Goal: Information Seeking & Learning: Learn about a topic

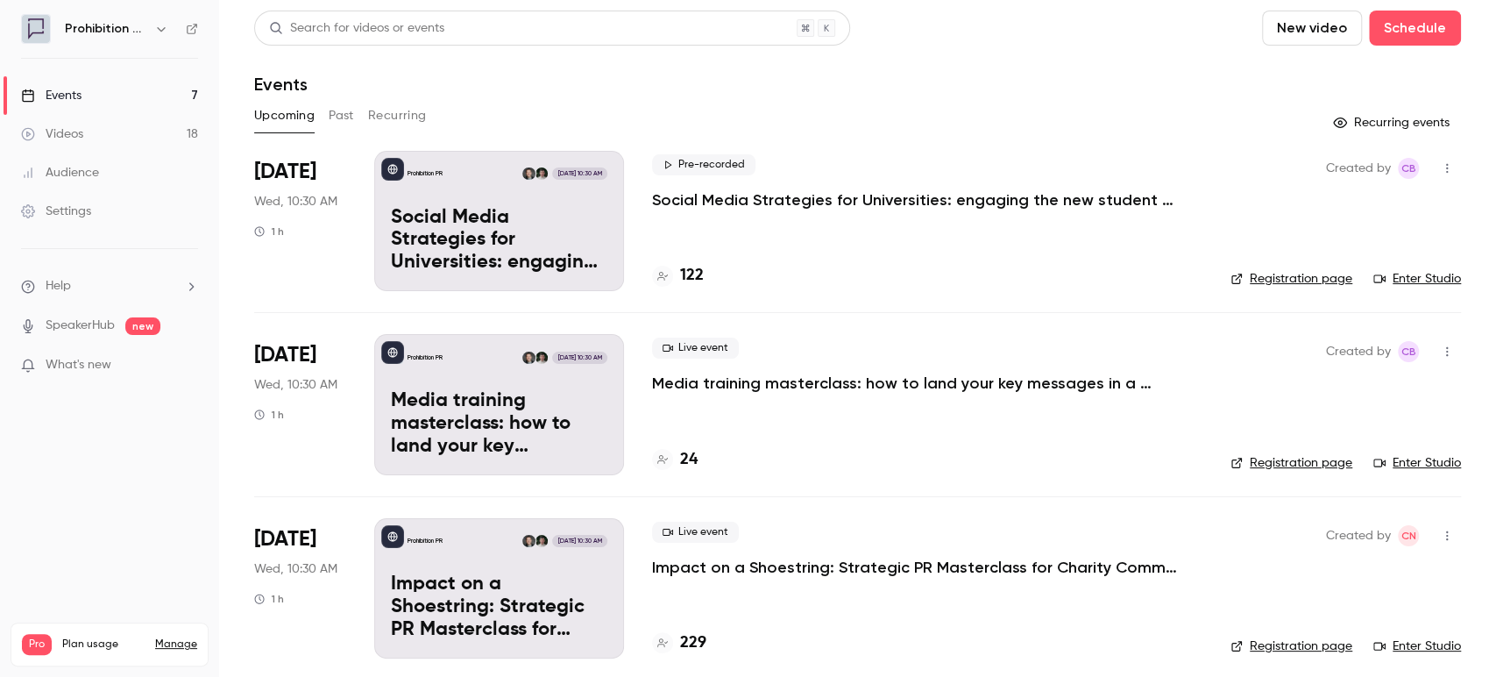
click at [341, 116] on button "Past" at bounding box center [341, 116] width 25 height 28
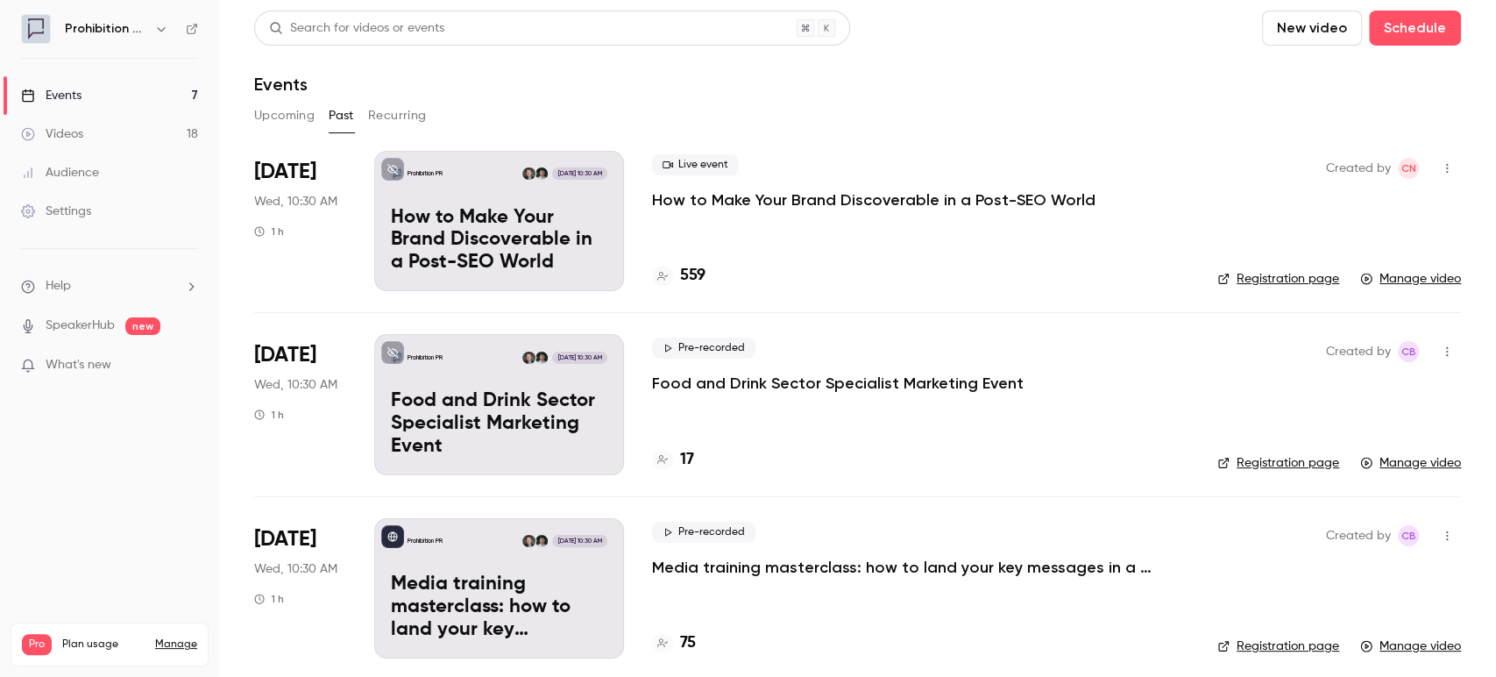
click at [1042, 187] on div "Live event How to Make Your Brand Discoverable in a Post-SEO World" at bounding box center [920, 182] width 537 height 56
click at [1046, 200] on p "How to Make Your Brand Discoverable in a Post-SEO World" at bounding box center [873, 199] width 443 height 21
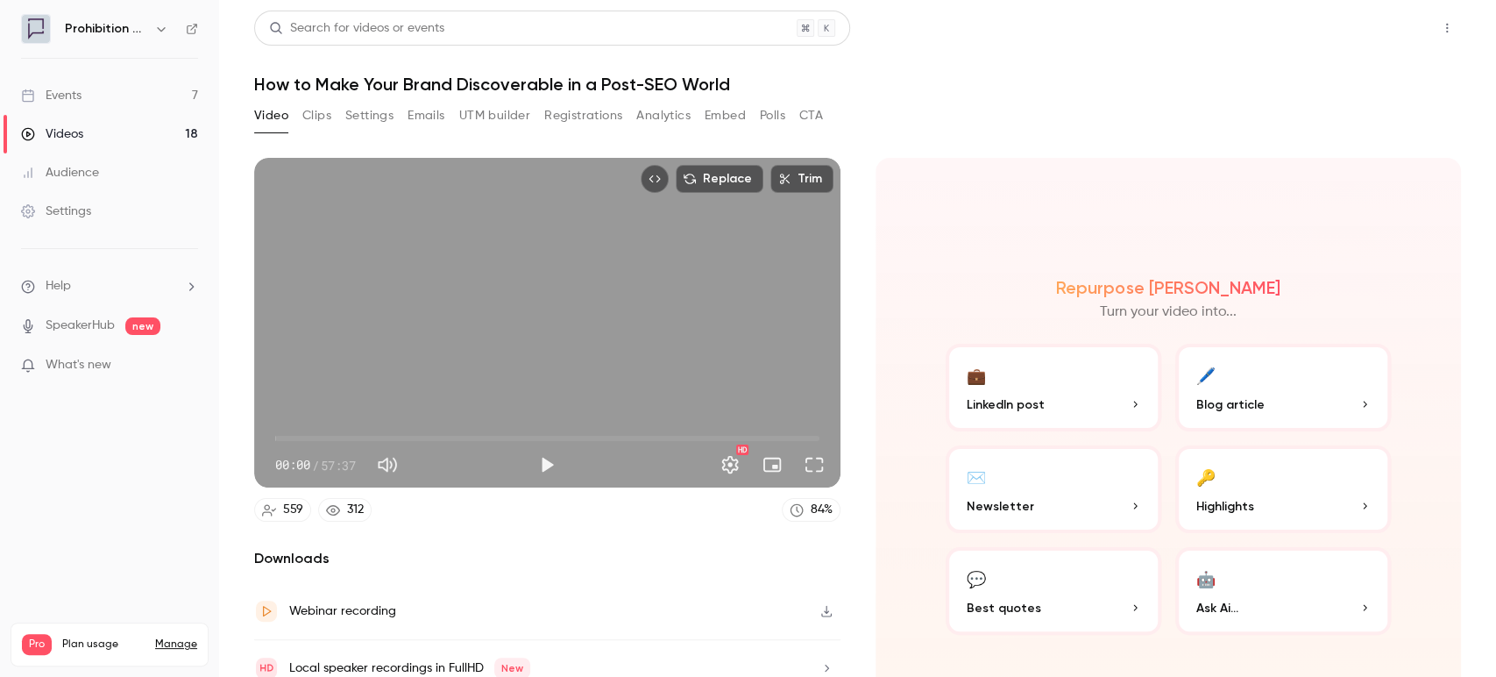
click at [1386, 34] on button "Share" at bounding box center [1384, 28] width 69 height 35
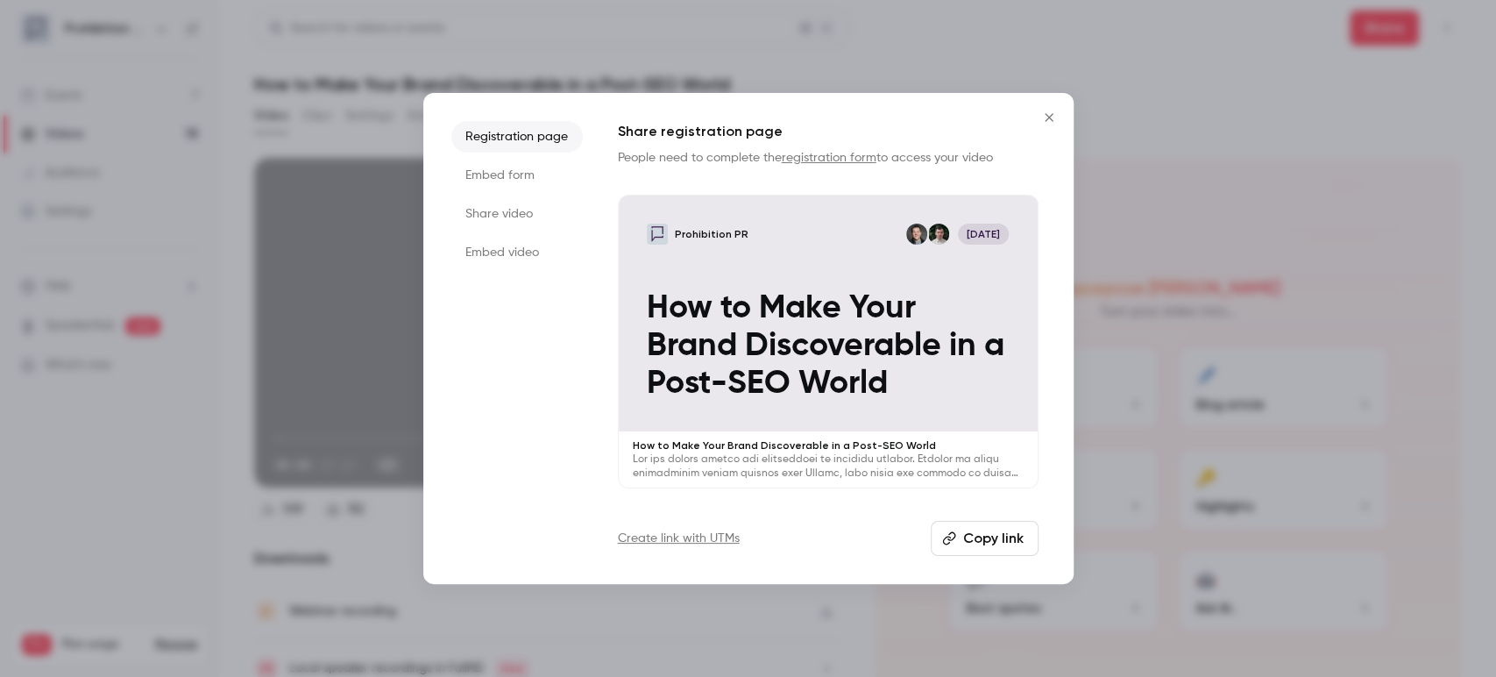
click at [1013, 541] on button "Copy link" at bounding box center [985, 538] width 108 height 35
click at [1043, 117] on icon "Close" at bounding box center [1049, 117] width 21 height 14
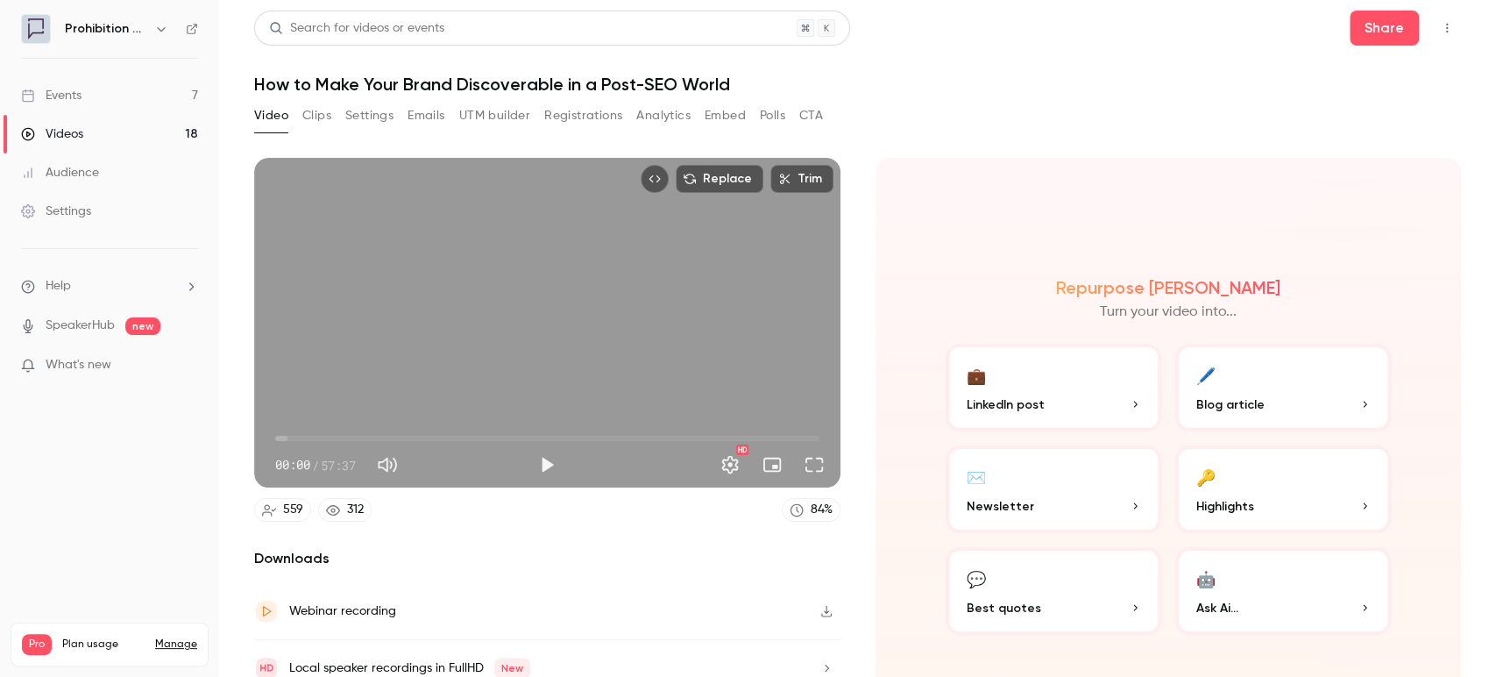
click at [1438, 20] on button "Top Bar Actions" at bounding box center [1447, 28] width 28 height 28
click at [131, 96] on div at bounding box center [748, 338] width 1496 height 677
click at [81, 92] on div "Events" at bounding box center [51, 96] width 60 height 18
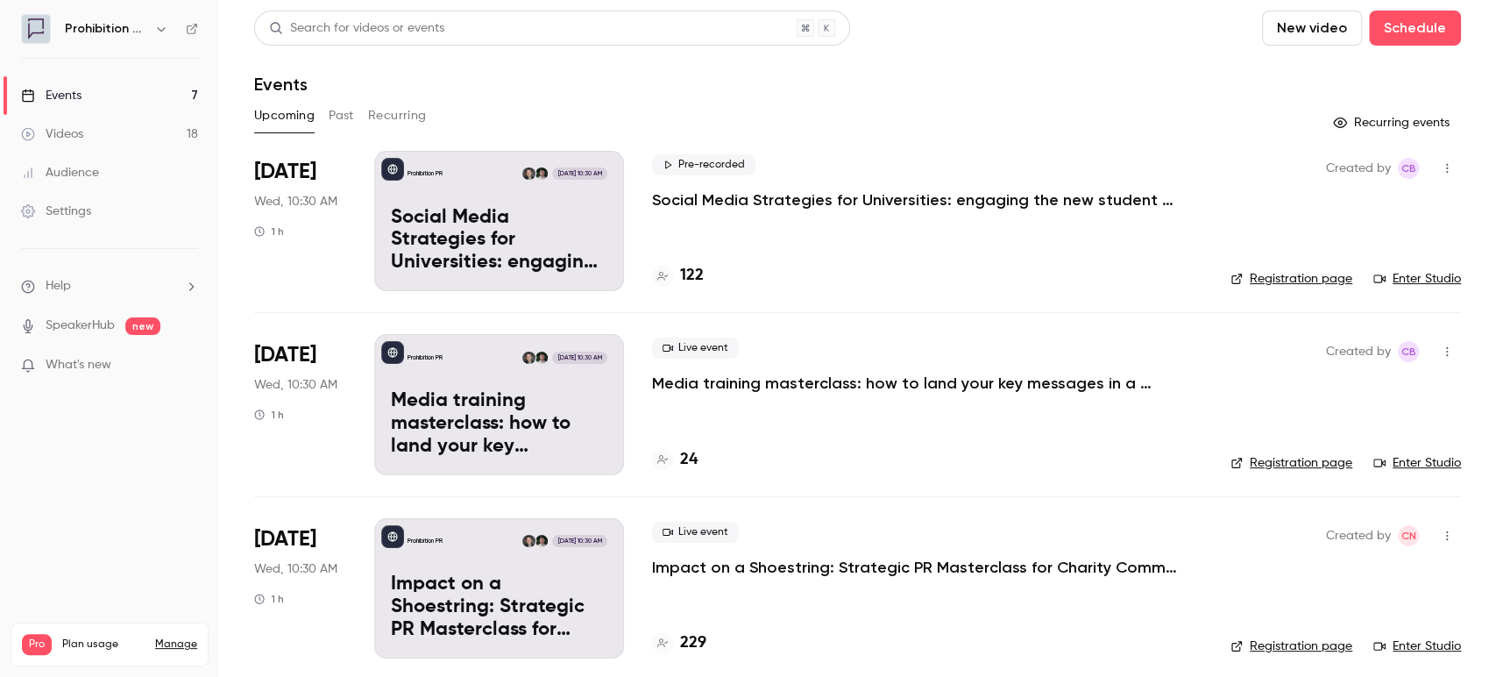
click at [335, 113] on button "Past" at bounding box center [341, 116] width 25 height 28
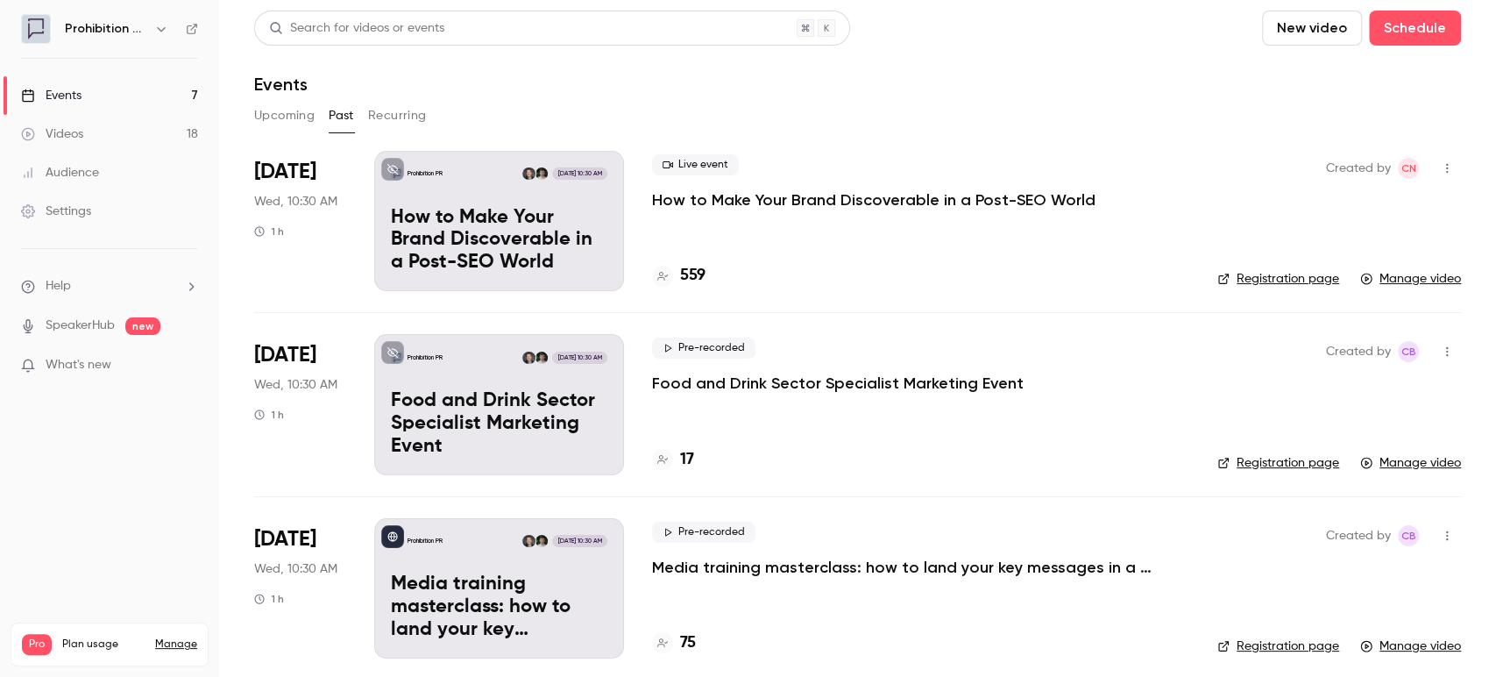
click at [771, 195] on p "How to Make Your Brand Discoverable in a Post-SEO World" at bounding box center [873, 199] width 443 height 21
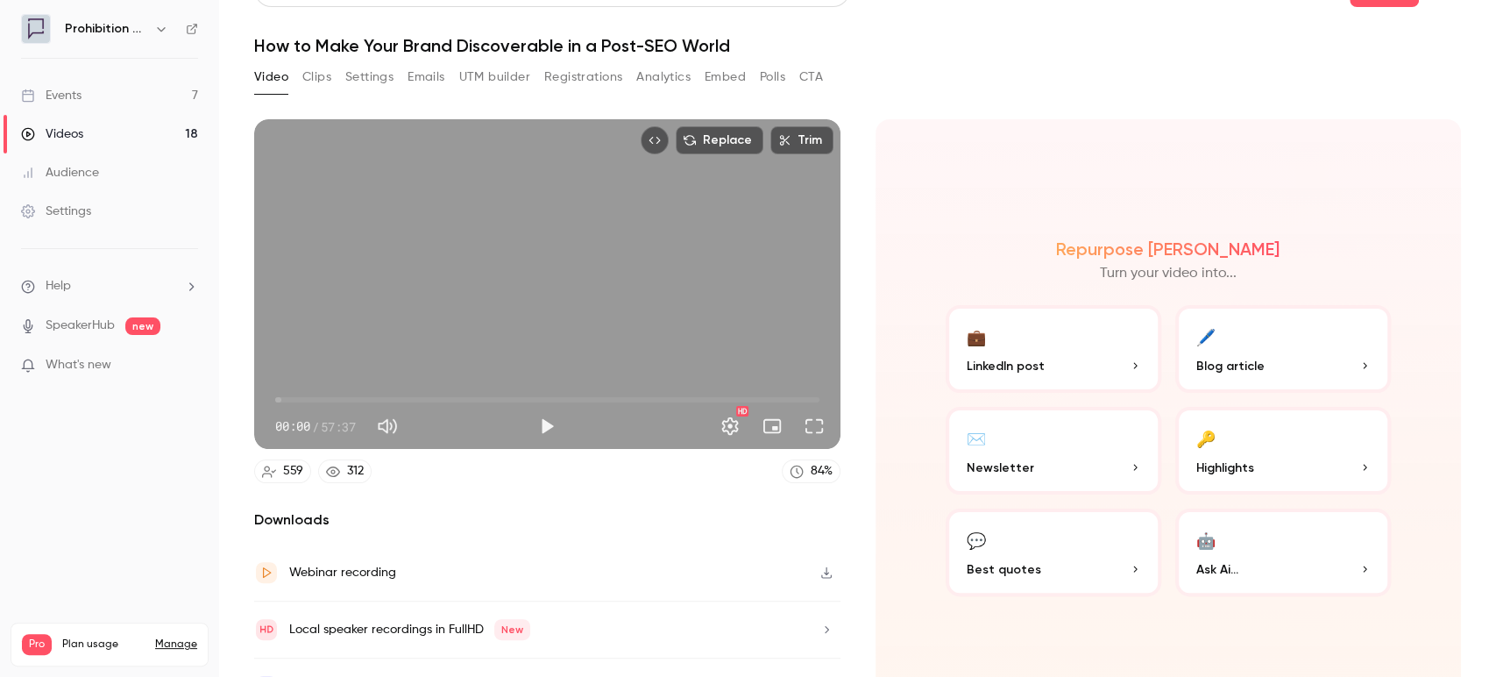
scroll to position [70, 0]
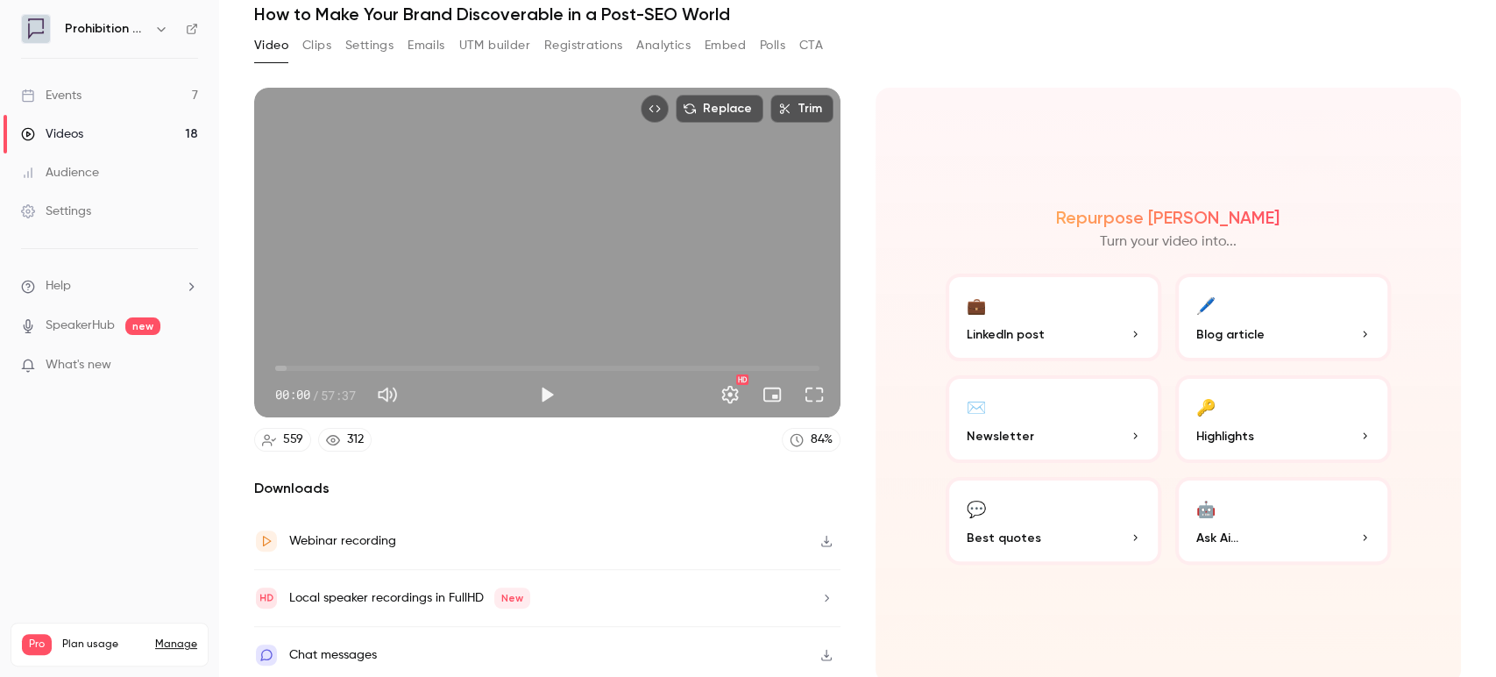
click at [351, 432] on div "312" at bounding box center [355, 439] width 17 height 18
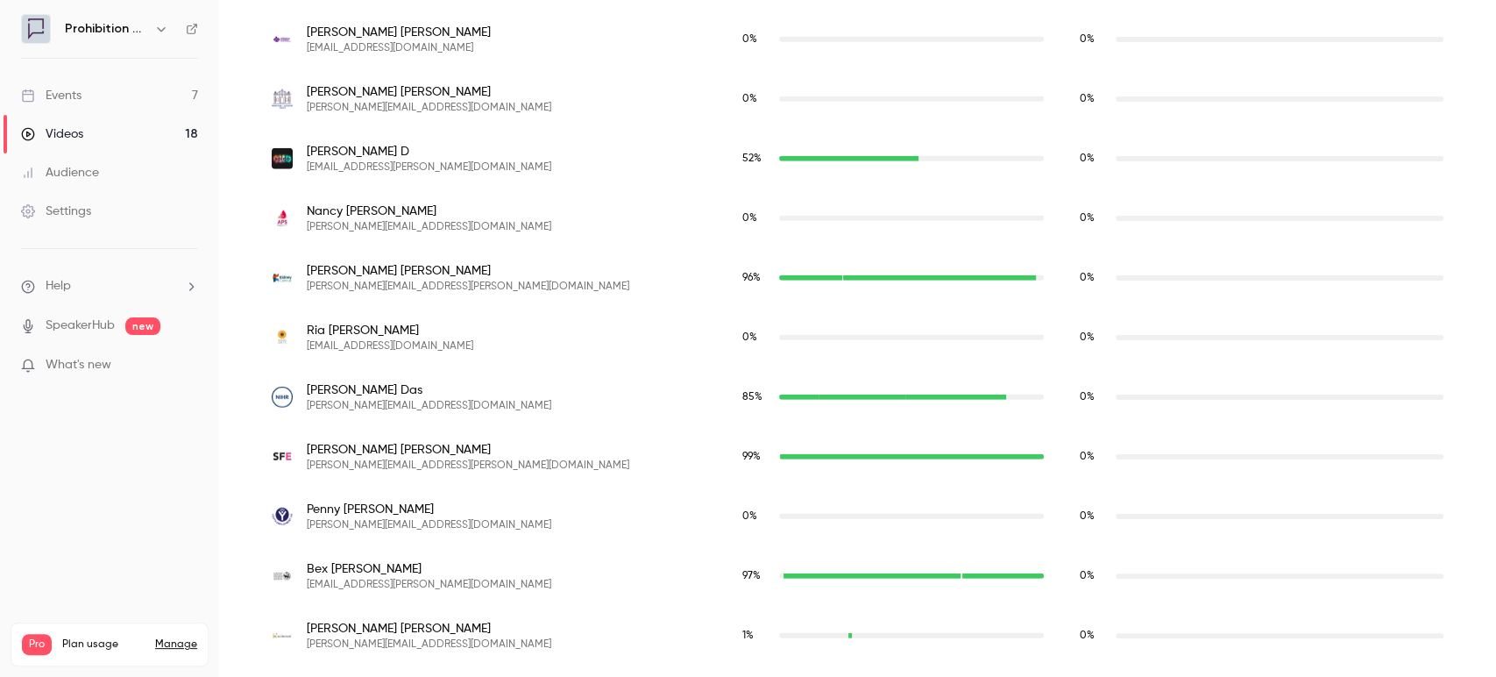
scroll to position [7509, 0]
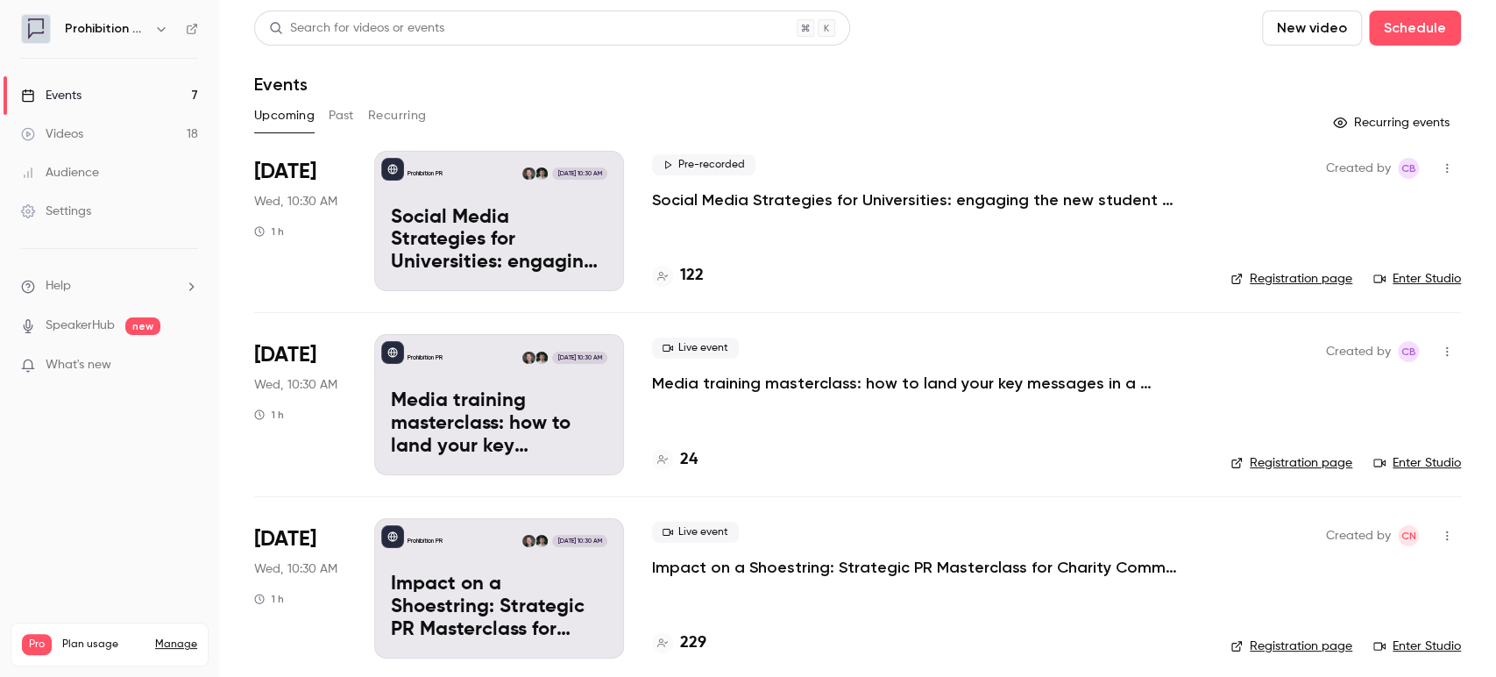
click at [80, 182] on link "Audience" at bounding box center [109, 172] width 219 height 39
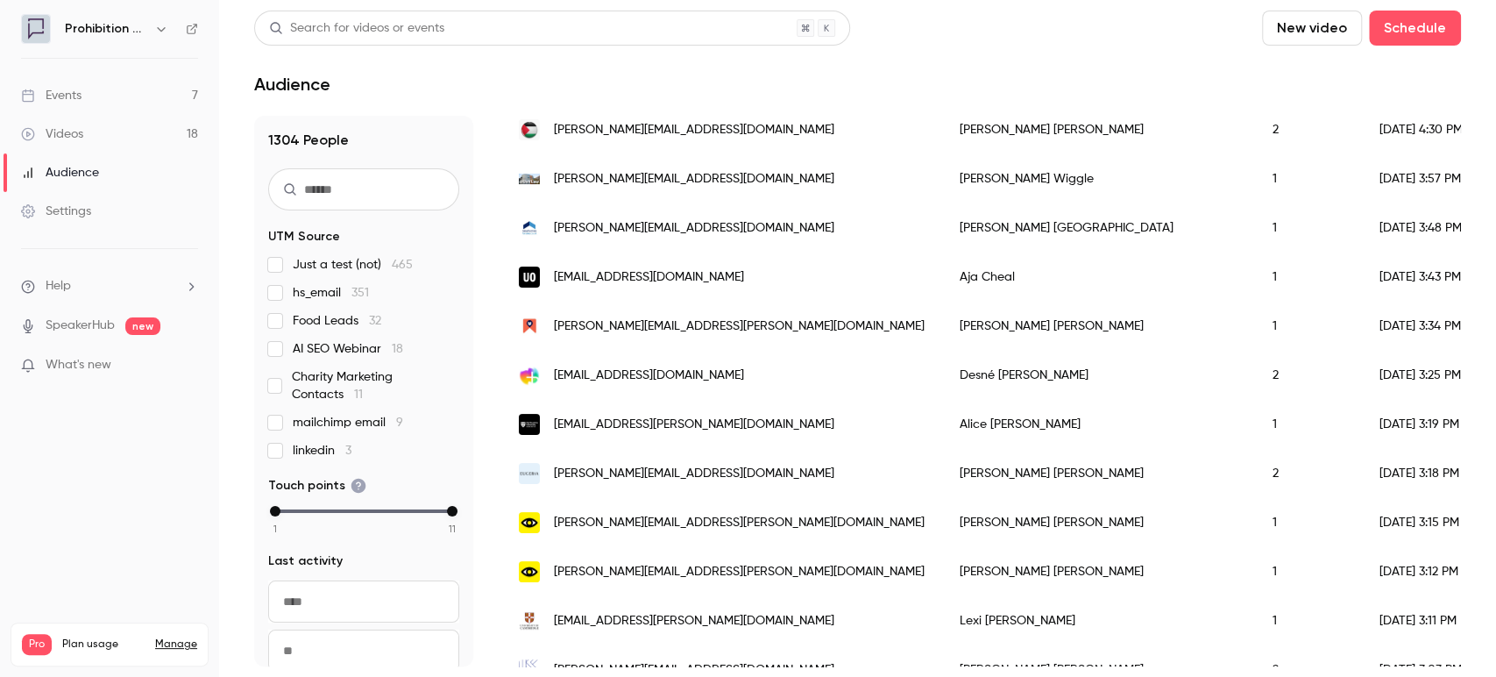
scroll to position [486, 0]
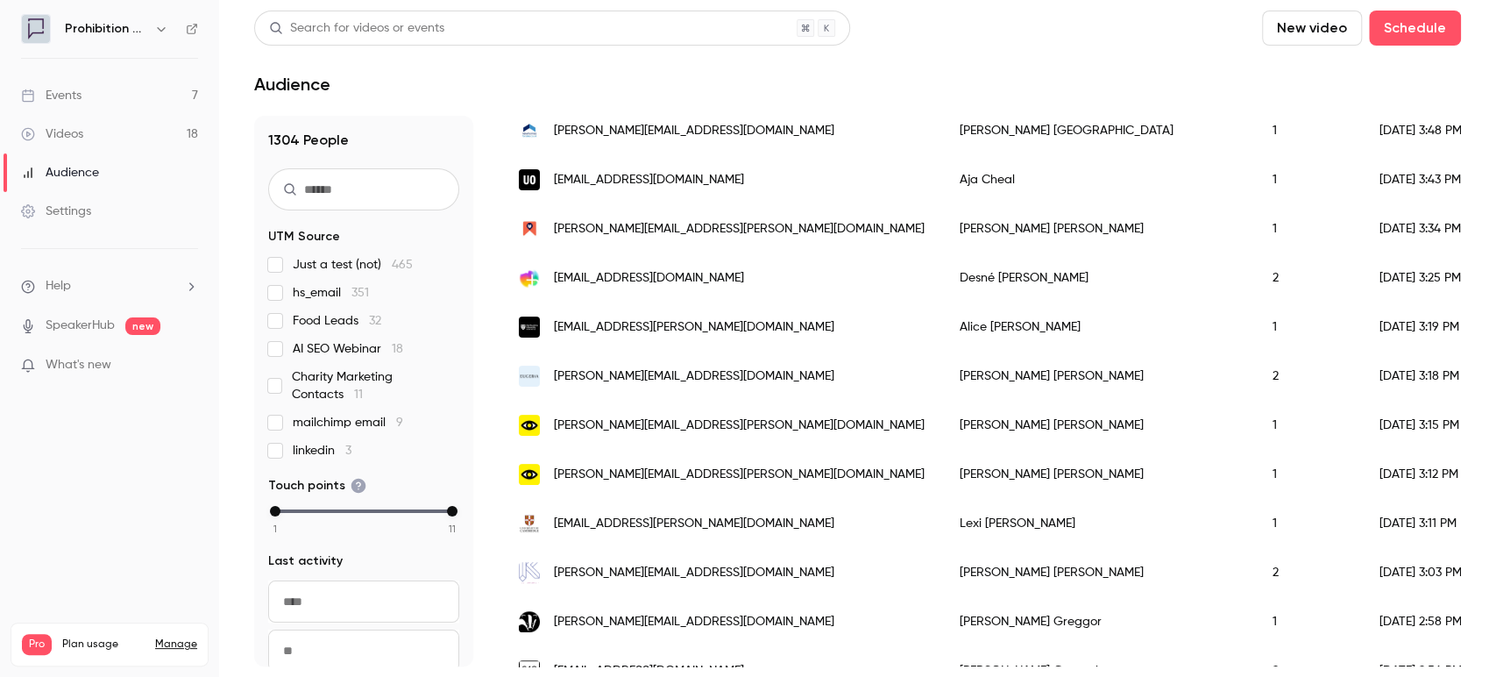
drag, startPoint x: 66, startPoint y: 100, endPoint x: 89, endPoint y: 103, distance: 23.8
click at [67, 99] on div "Events" at bounding box center [51, 96] width 60 height 18
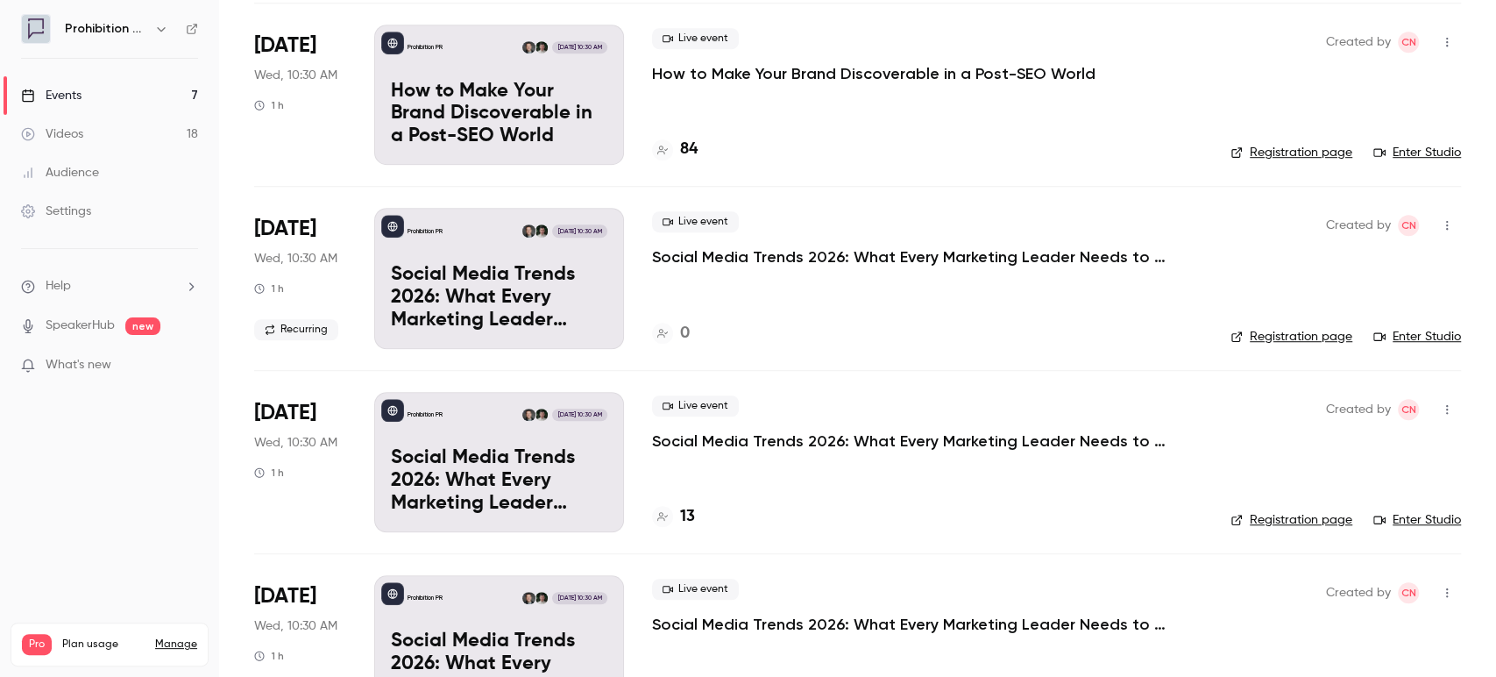
scroll to position [648, 0]
